Goal: Transaction & Acquisition: Purchase product/service

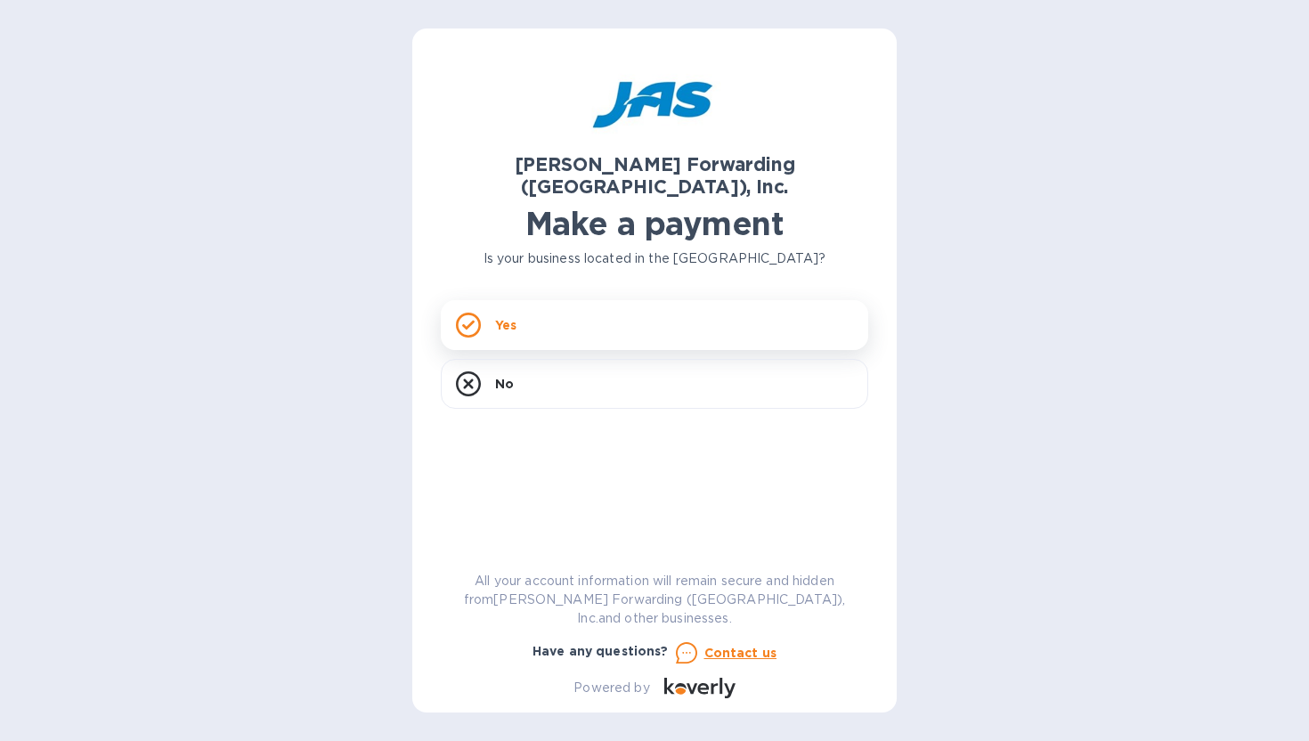
click at [633, 300] on div "Yes" at bounding box center [654, 325] width 427 height 50
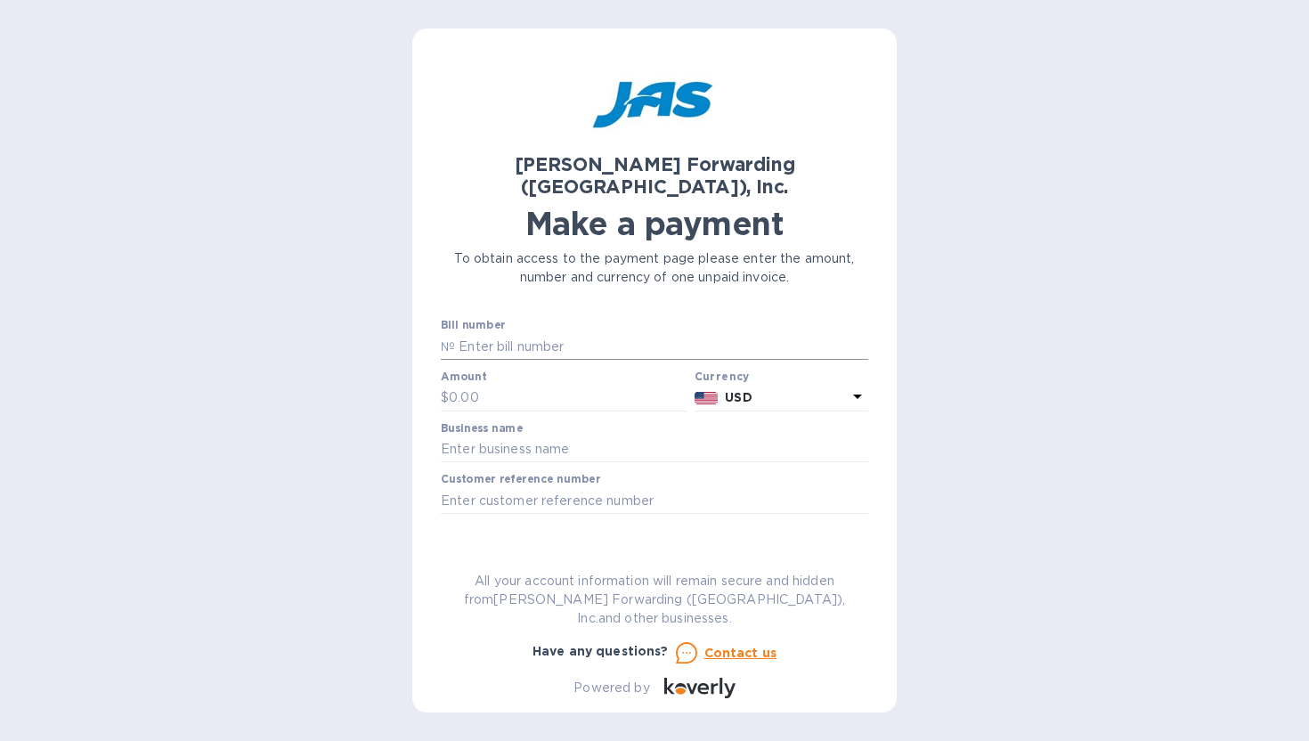
click at [518, 333] on input "text" at bounding box center [661, 346] width 413 height 27
type input "BNA503417878"
click at [573, 385] on input "text" at bounding box center [568, 398] width 239 height 27
type input "10,000"
click at [559, 436] on input "text" at bounding box center [654, 449] width 427 height 27
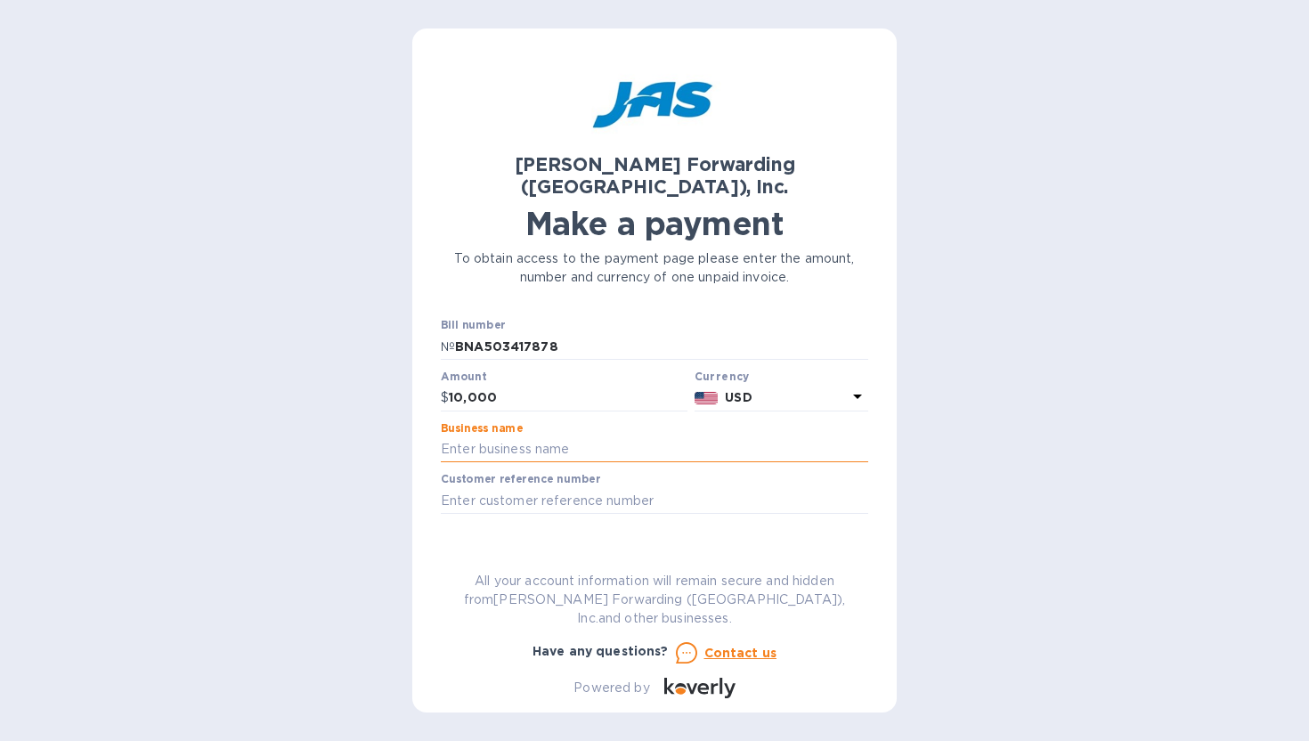
type input "Italian Speaker Imports Inc"
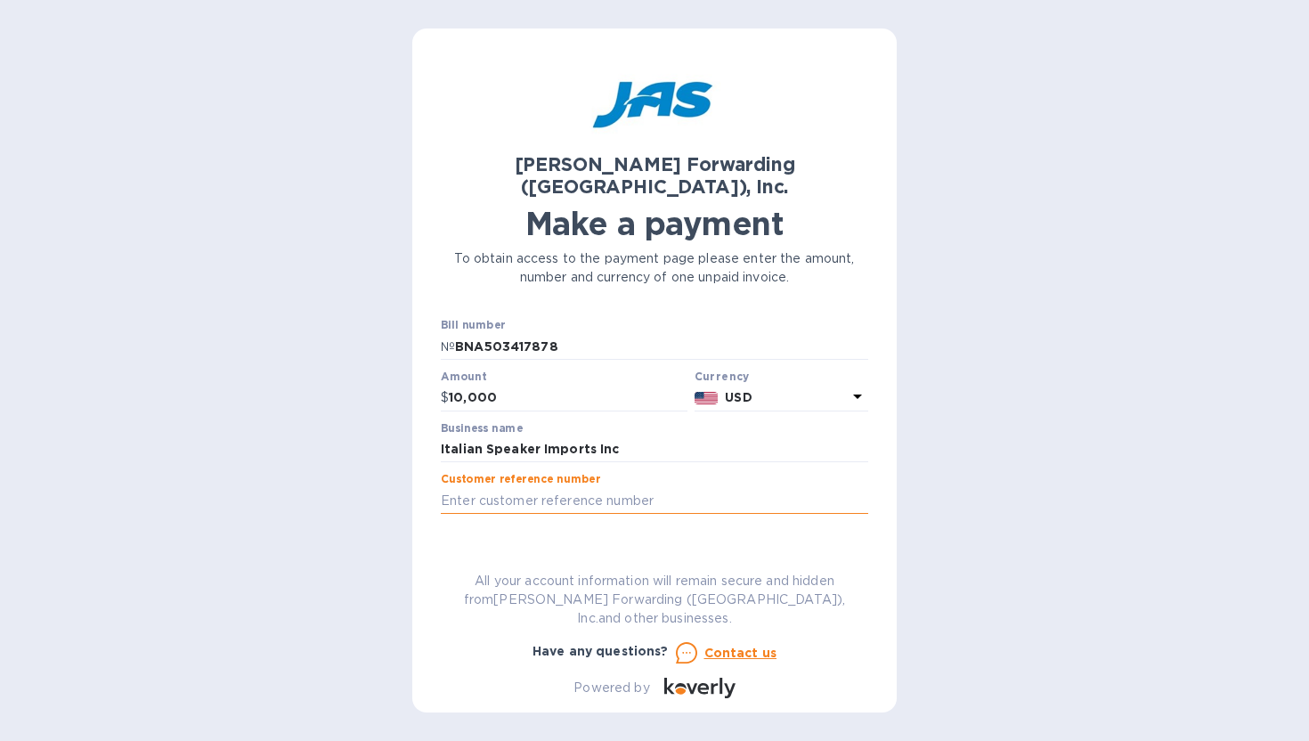
click at [568, 487] on input "text" at bounding box center [654, 500] width 427 height 27
type input "ITASPEAXC - 743/2025"
click at [572, 546] on span "Go to payment page" at bounding box center [654, 556] width 399 height 21
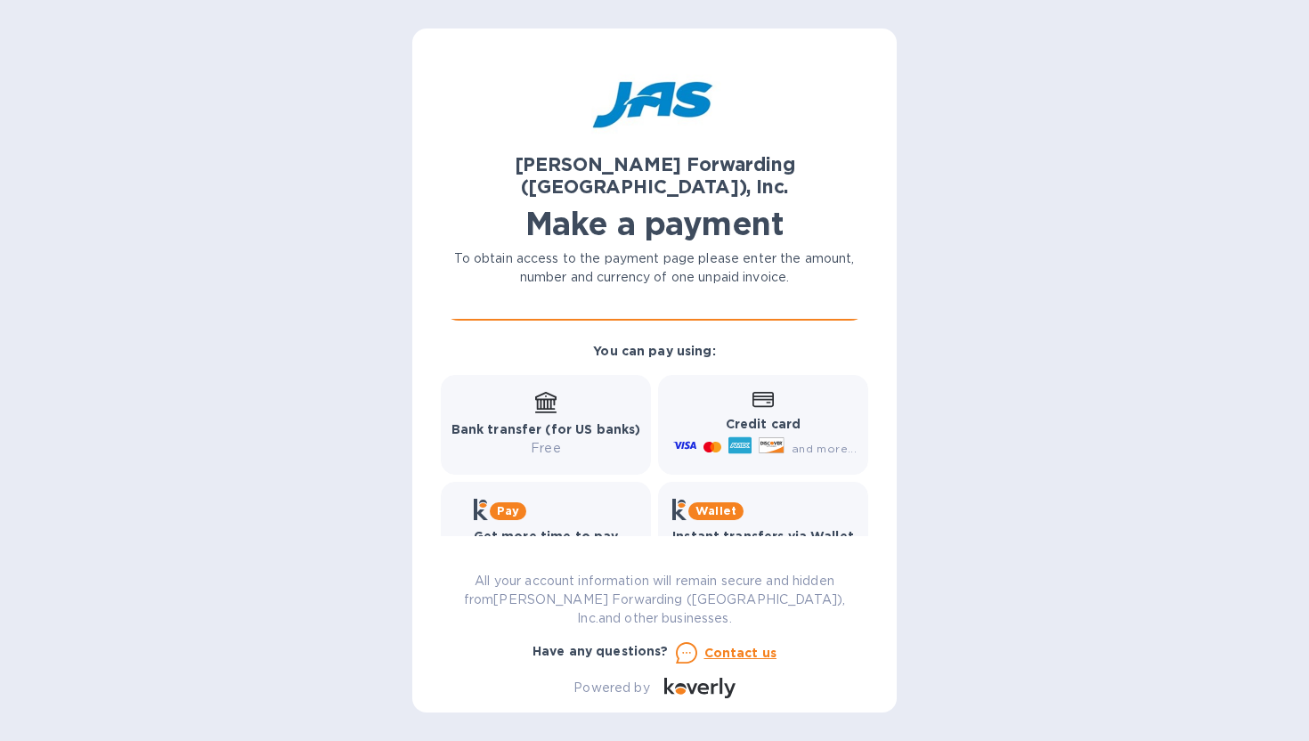
scroll to position [268, 0]
